Goal: Transaction & Acquisition: Purchase product/service

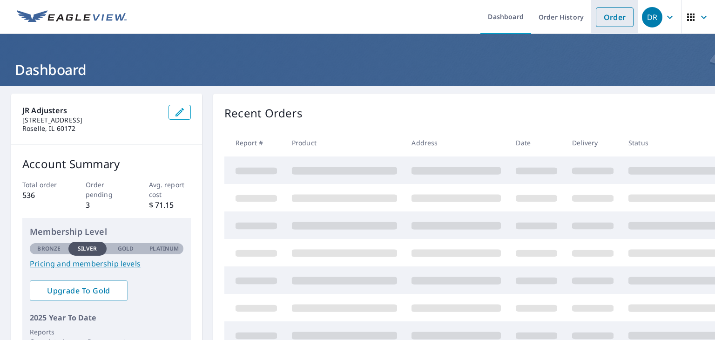
click at [607, 20] on link "Order" at bounding box center [615, 17] width 38 height 20
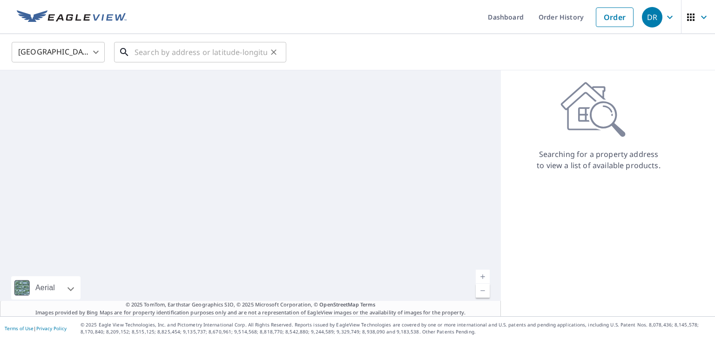
click at [144, 54] on input "text" at bounding box center [200, 52] width 133 height 26
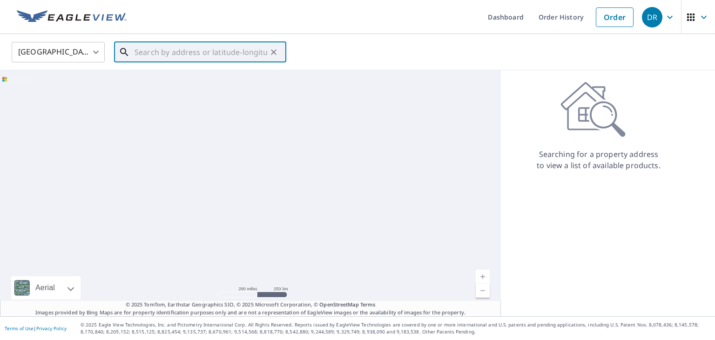
paste input "[STREET_ADDRESS]"
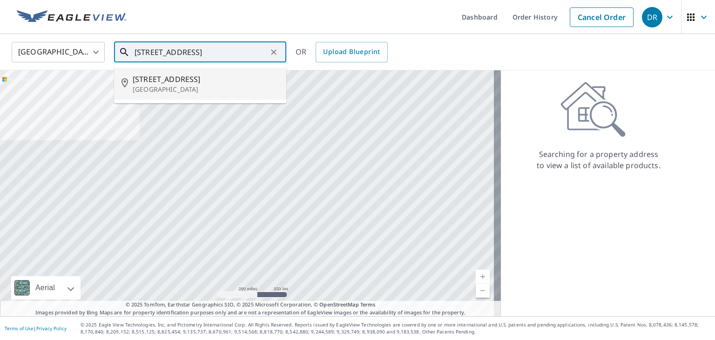
click at [217, 83] on span "[STREET_ADDRESS]" at bounding box center [206, 79] width 146 height 11
type input "[STREET_ADDRESS]"
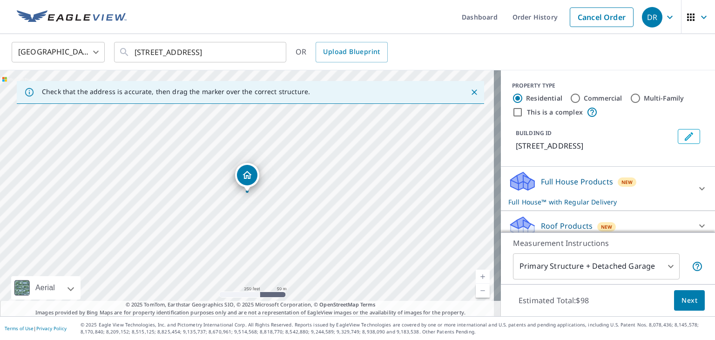
click at [684, 303] on span "Next" at bounding box center [689, 301] width 16 height 12
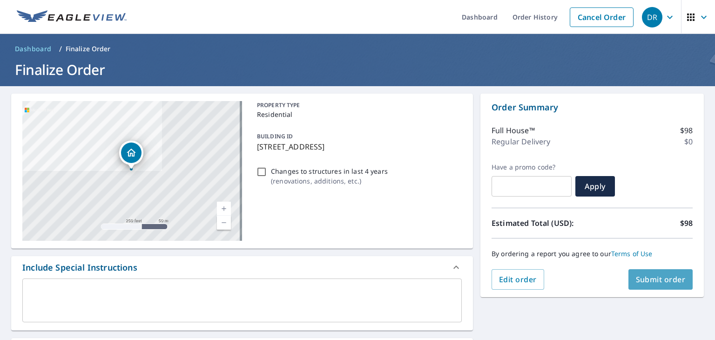
click at [655, 273] on button "Submit order" at bounding box center [660, 279] width 65 height 20
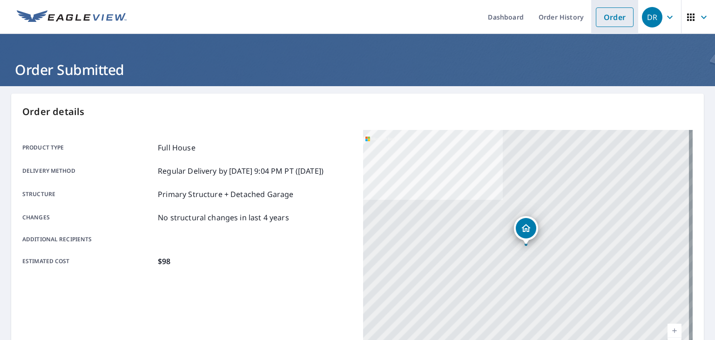
click at [616, 15] on link "Order" at bounding box center [615, 17] width 38 height 20
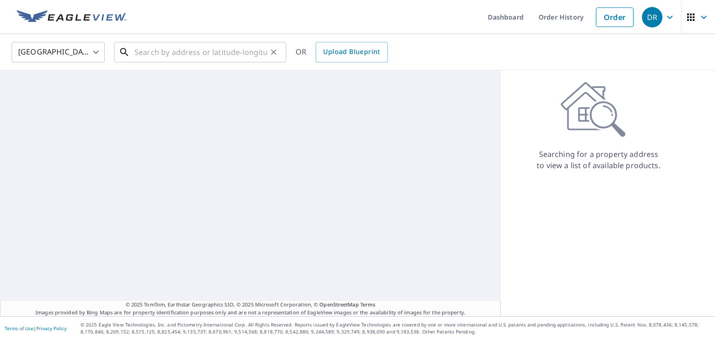
click at [185, 53] on input "text" at bounding box center [200, 52] width 133 height 26
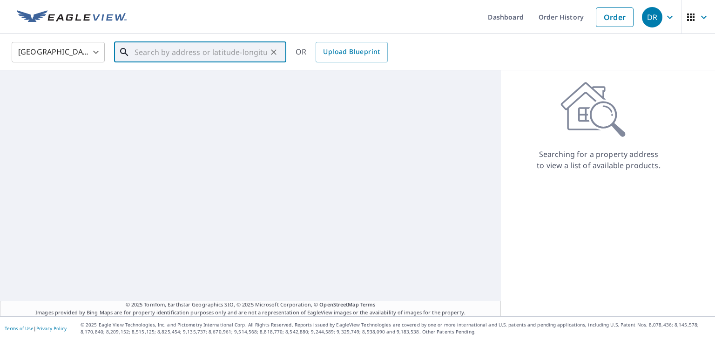
paste input "[STREET_ADDRESS][PERSON_NAME]"
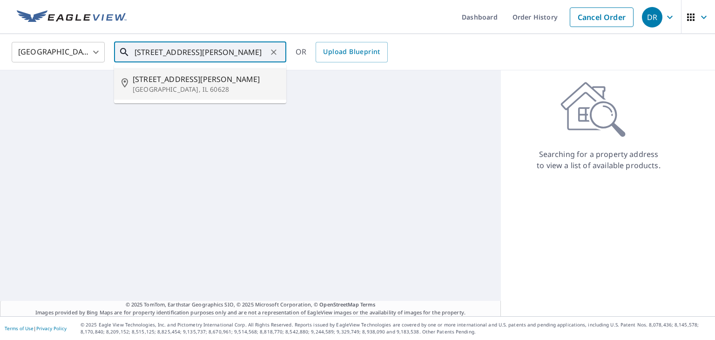
click at [224, 81] on span "[STREET_ADDRESS][PERSON_NAME]" at bounding box center [206, 79] width 146 height 11
type input "[STREET_ADDRESS][PERSON_NAME]"
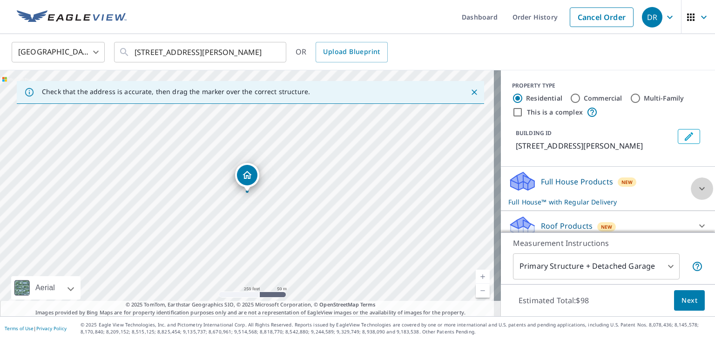
click at [696, 189] on icon at bounding box center [701, 188] width 11 height 11
click at [690, 301] on button "Next" at bounding box center [689, 300] width 31 height 21
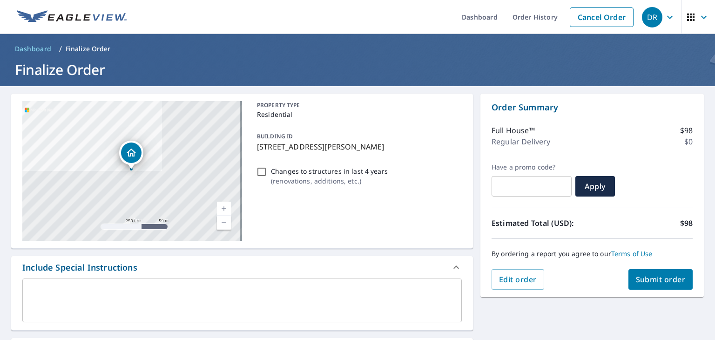
click at [659, 274] on span "Submit order" at bounding box center [661, 279] width 50 height 10
